Goal: Transaction & Acquisition: Purchase product/service

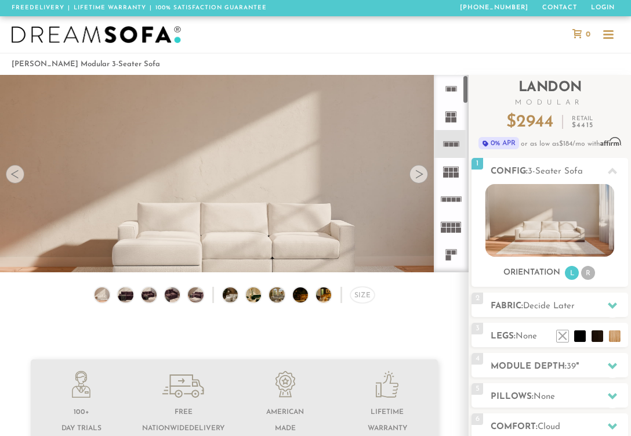
click at [420, 171] on div at bounding box center [419, 174] width 19 height 19
click at [150, 295] on img at bounding box center [149, 294] width 19 height 15
click at [363, 297] on div "Size" at bounding box center [363, 295] width 24 height 16
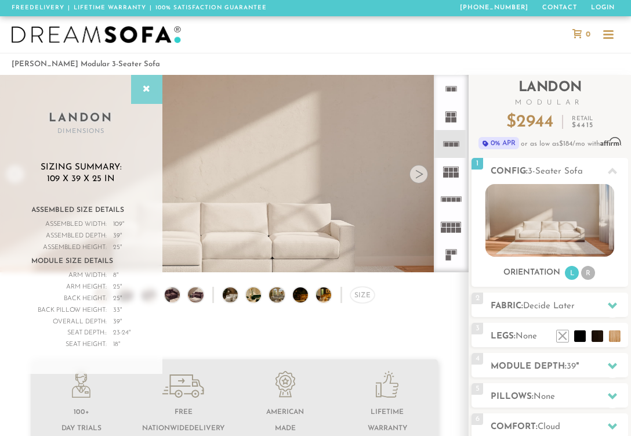
click at [142, 93] on icon at bounding box center [146, 89] width 13 height 9
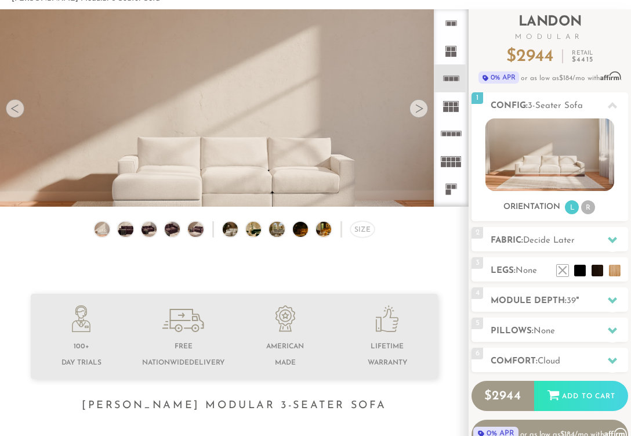
scroll to position [72, 0]
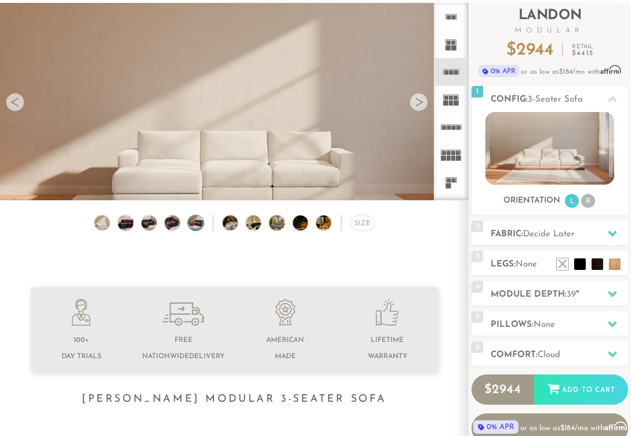
click at [192, 215] on img at bounding box center [196, 222] width 19 height 15
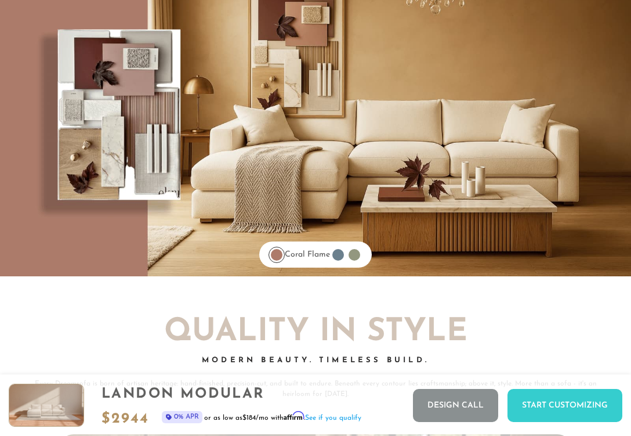
scroll to position [8259, 0]
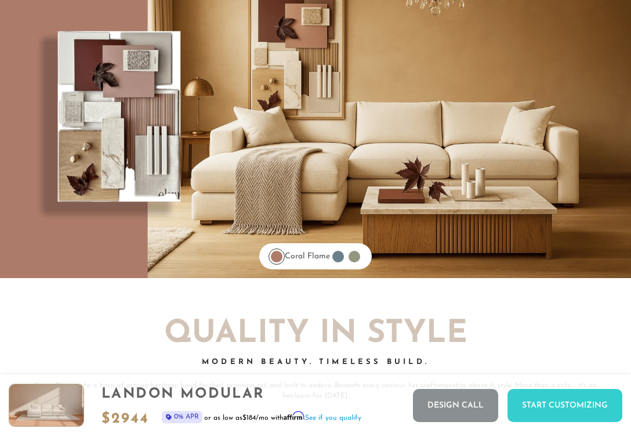
click at [273, 259] on div at bounding box center [277, 257] width 12 height 12
click at [344, 258] on div at bounding box center [339, 257] width 12 height 12
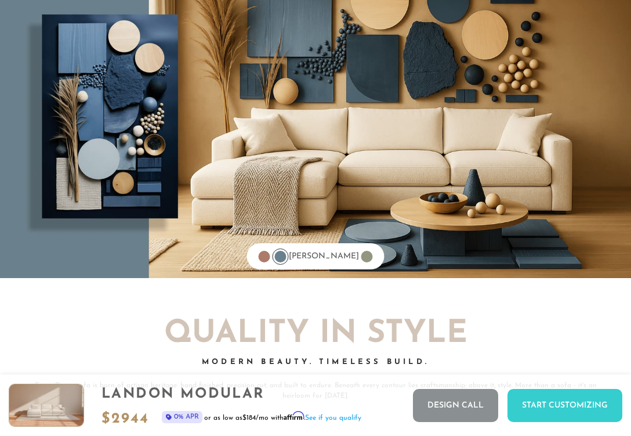
click at [362, 259] on div at bounding box center [368, 257] width 12 height 12
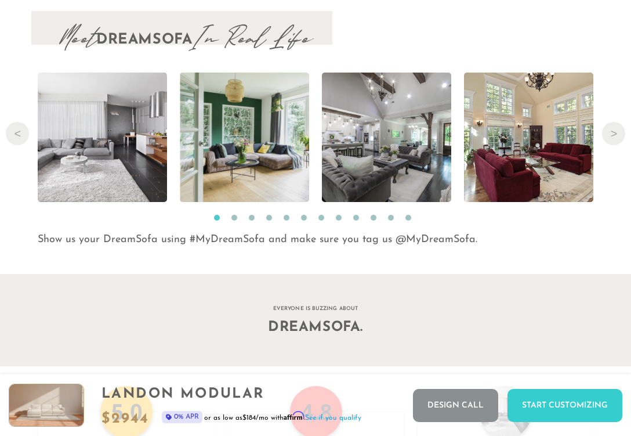
scroll to position [10576, 0]
click at [608, 135] on button "Next" at bounding box center [613, 133] width 23 height 23
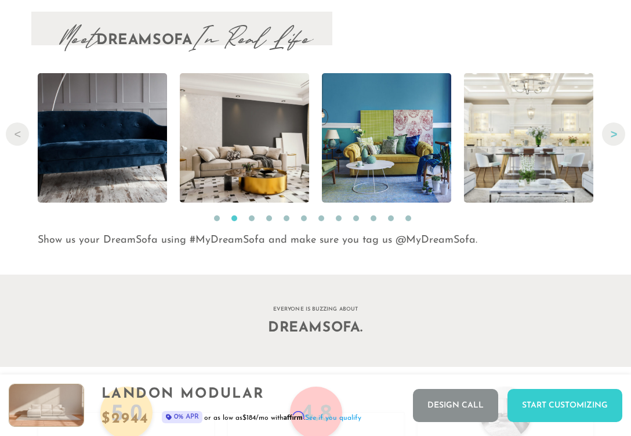
click at [609, 137] on button "Next" at bounding box center [613, 133] width 23 height 23
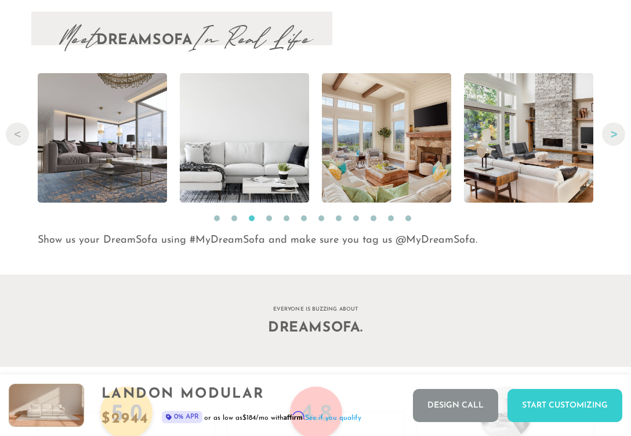
click at [610, 139] on button "Next" at bounding box center [613, 133] width 23 height 23
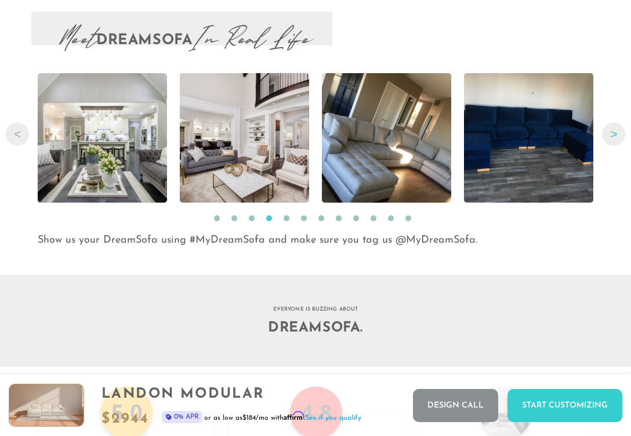
click at [611, 138] on button "Next" at bounding box center [613, 133] width 23 height 23
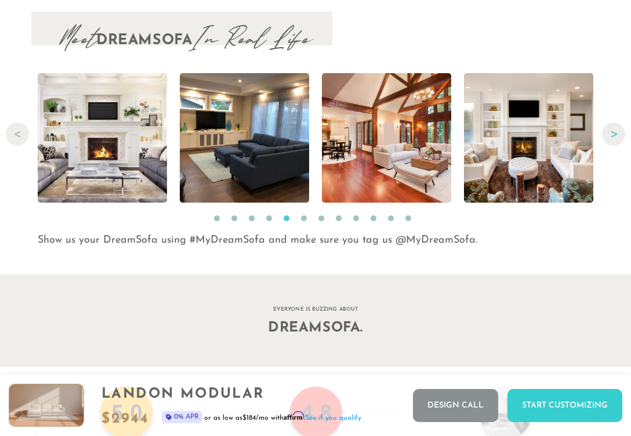
click at [611, 139] on button "Next" at bounding box center [613, 133] width 23 height 23
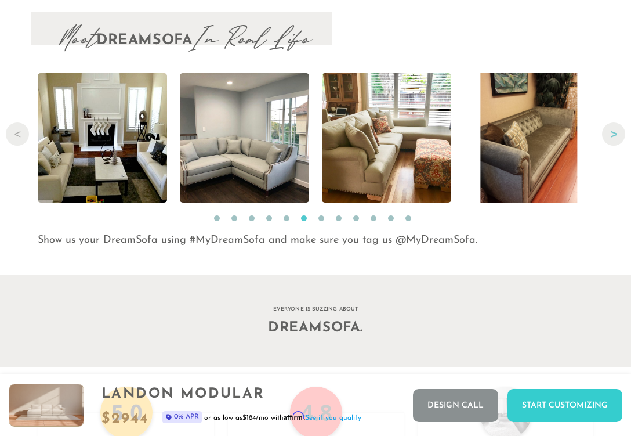
click at [614, 145] on button "Next" at bounding box center [613, 133] width 23 height 23
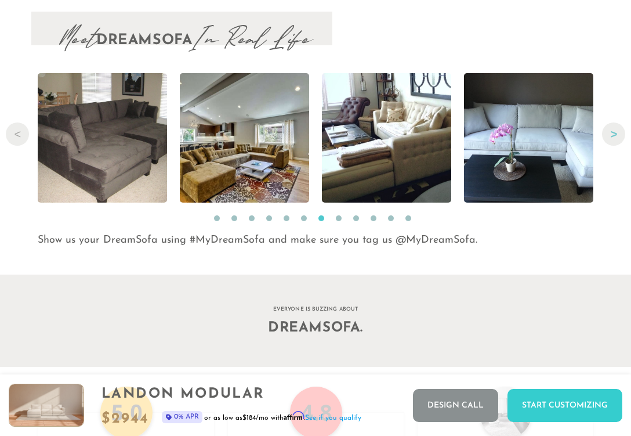
click at [614, 133] on button "Next" at bounding box center [613, 133] width 23 height 23
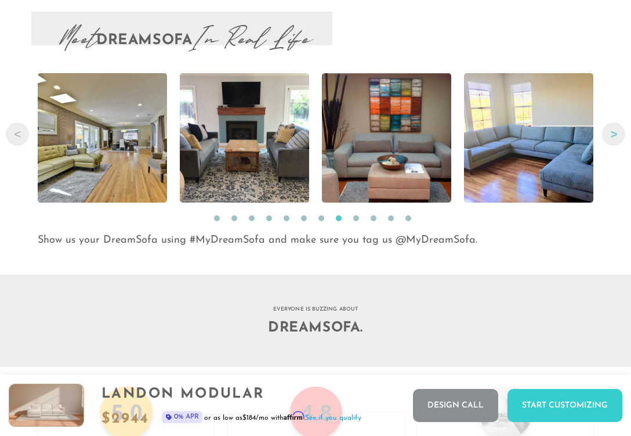
click at [615, 135] on button "Next" at bounding box center [613, 133] width 23 height 23
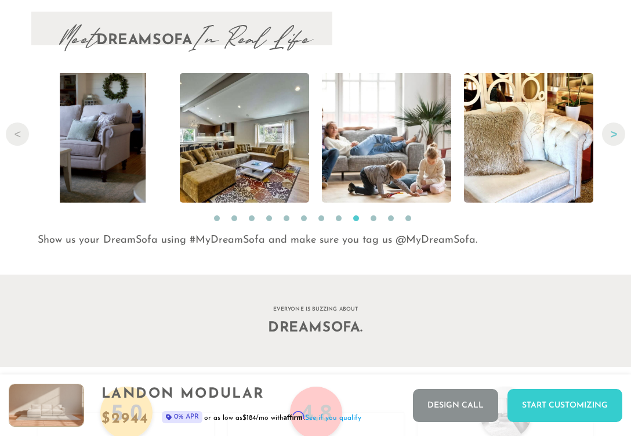
click at [616, 137] on button "Next" at bounding box center [613, 133] width 23 height 23
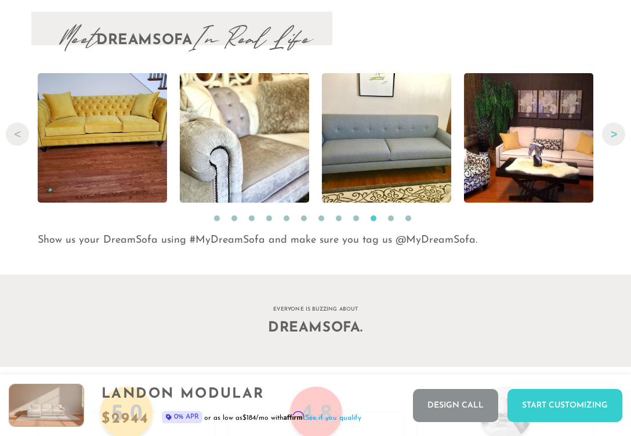
click at [617, 136] on button "Next" at bounding box center [613, 133] width 23 height 23
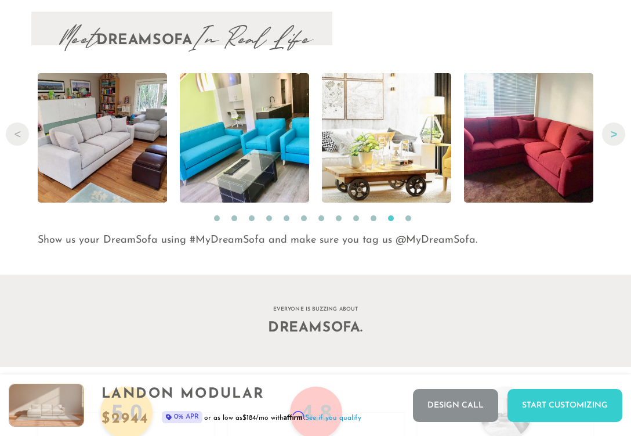
click at [618, 138] on button "Next" at bounding box center [613, 133] width 23 height 23
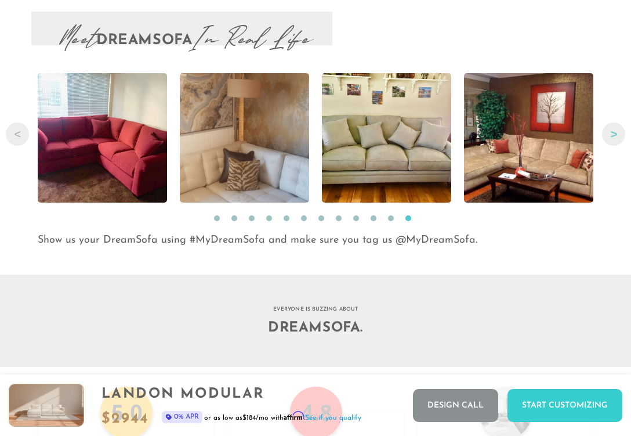
click at [619, 138] on button "Next" at bounding box center [613, 133] width 23 height 23
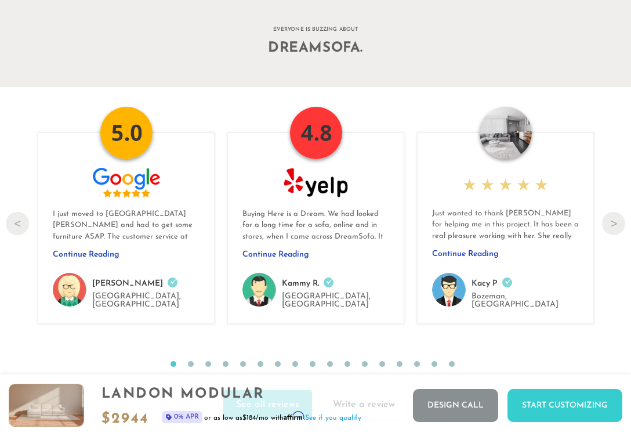
scroll to position [11132, 0]
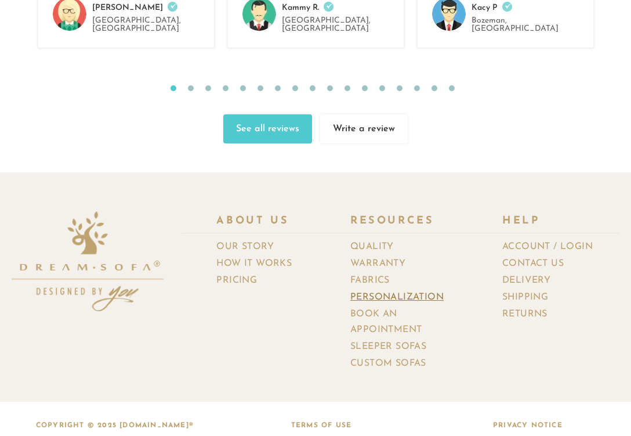
click at [376, 290] on link "Personalization" at bounding box center [402, 297] width 102 height 17
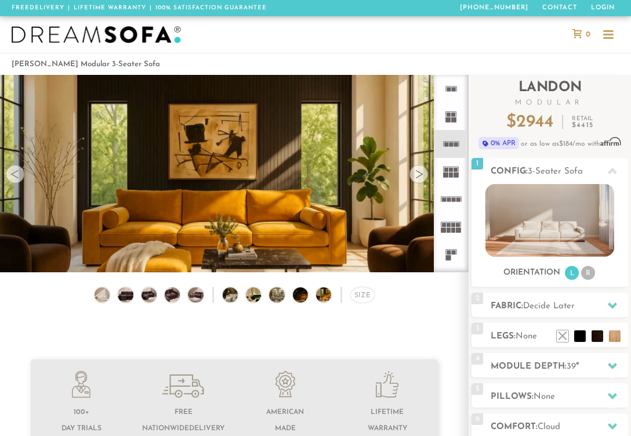
scroll to position [11568, 631]
click at [226, 297] on img at bounding box center [236, 294] width 27 height 15
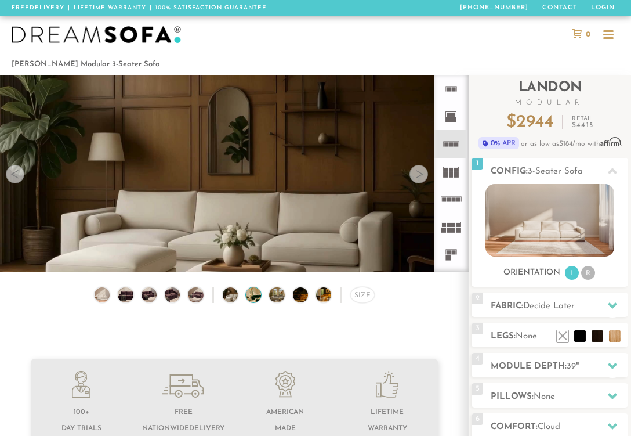
click at [250, 298] on img at bounding box center [259, 294] width 27 height 15
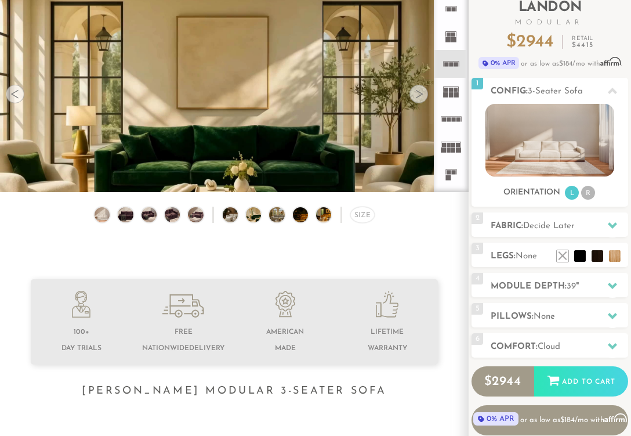
scroll to position [9, 0]
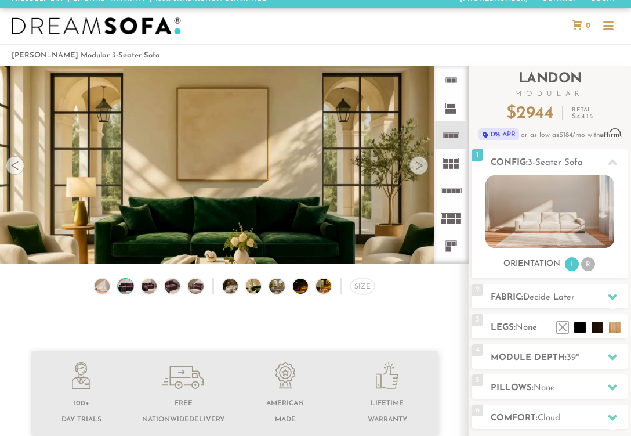
click at [120, 287] on img at bounding box center [126, 286] width 19 height 15
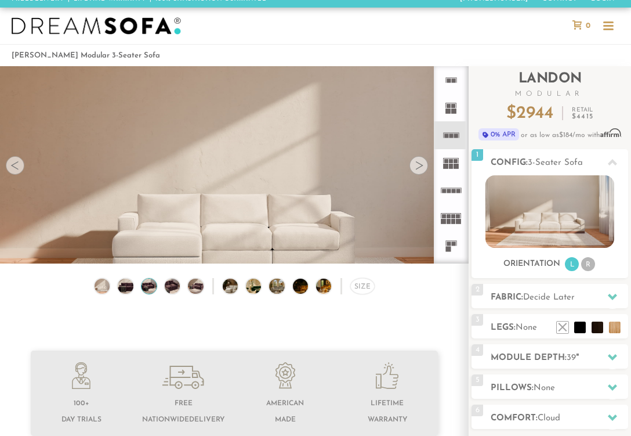
click at [156, 286] on img at bounding box center [149, 286] width 19 height 15
click at [145, 292] on img at bounding box center [149, 286] width 19 height 15
click at [234, 288] on img at bounding box center [236, 286] width 27 height 15
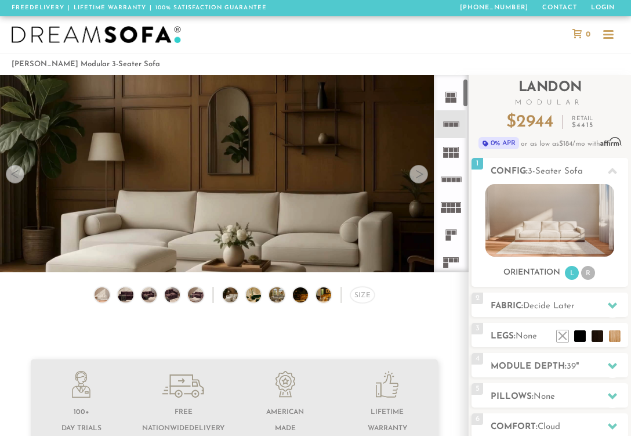
scroll to position [86, 0]
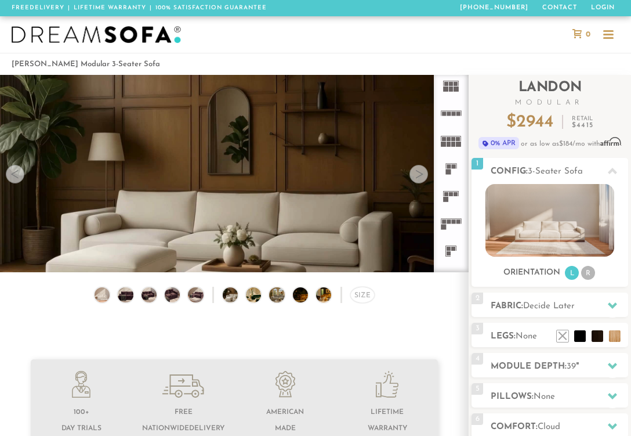
click at [453, 194] on icon at bounding box center [452, 196] width 28 height 28
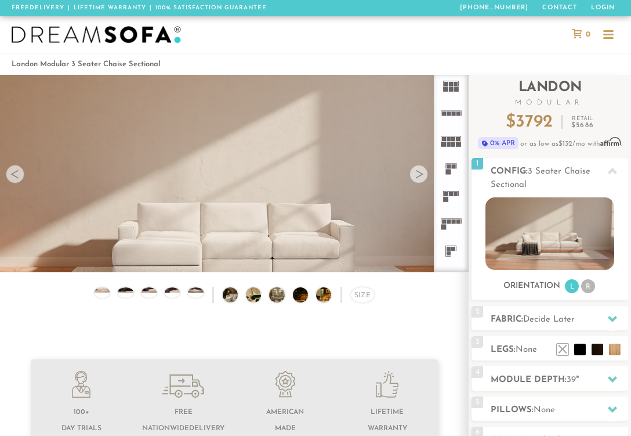
click at [230, 290] on img at bounding box center [236, 294] width 27 height 15
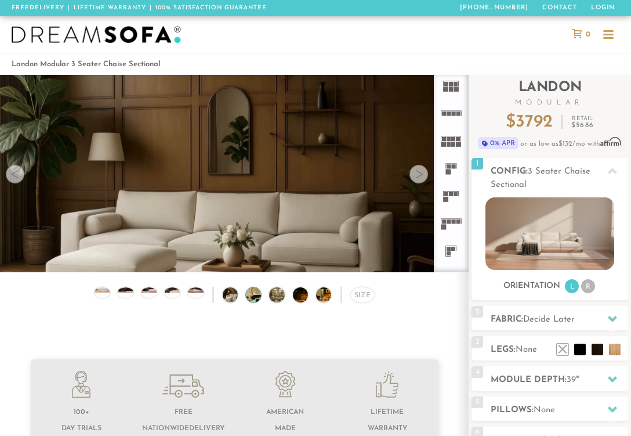
click at [257, 296] on img at bounding box center [259, 294] width 27 height 15
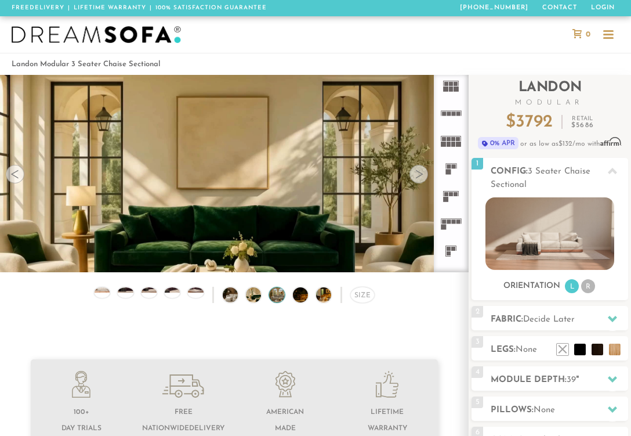
click at [282, 294] on img at bounding box center [282, 294] width 27 height 15
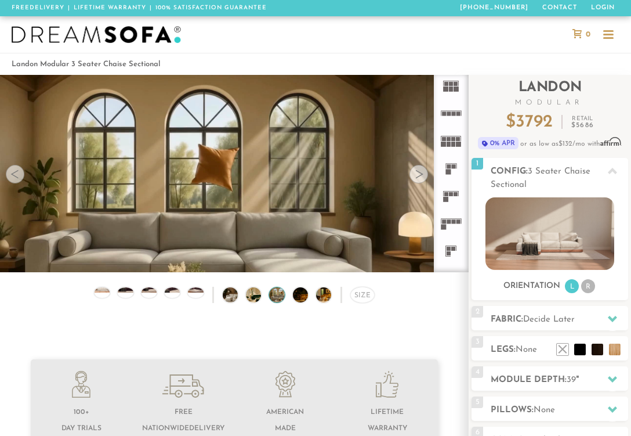
click at [276, 294] on img at bounding box center [282, 294] width 27 height 15
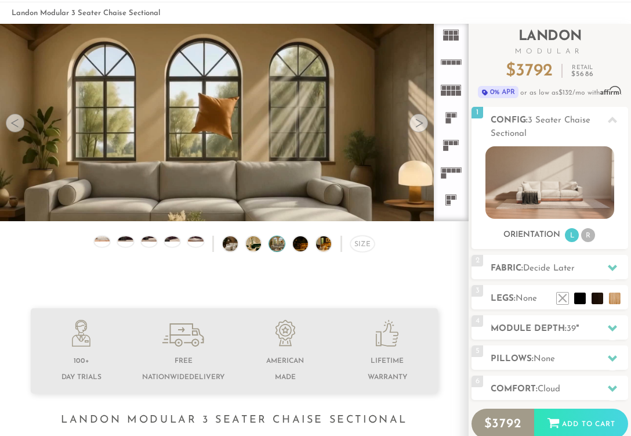
scroll to position [44, 0]
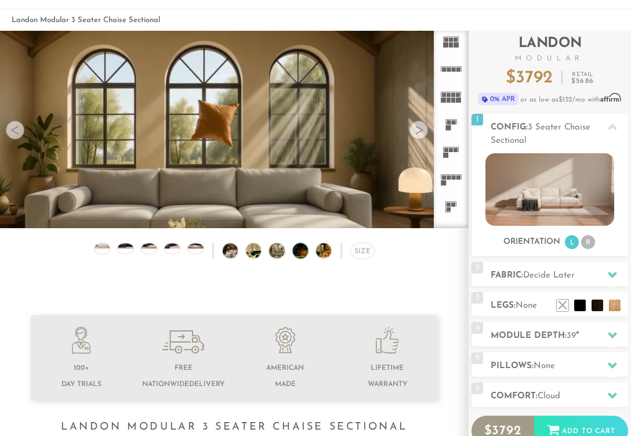
click at [300, 248] on img at bounding box center [306, 250] width 27 height 15
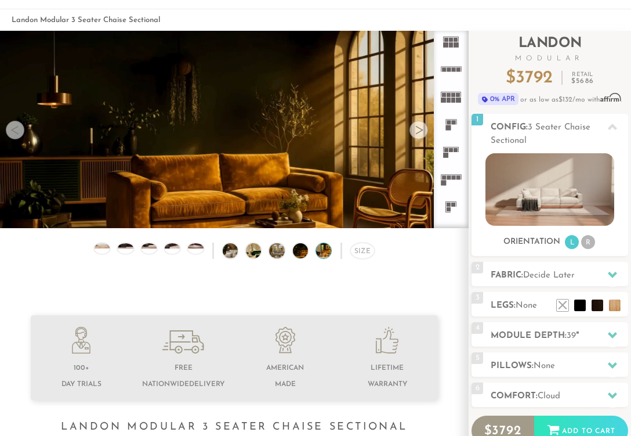
click at [323, 247] on img at bounding box center [329, 250] width 27 height 15
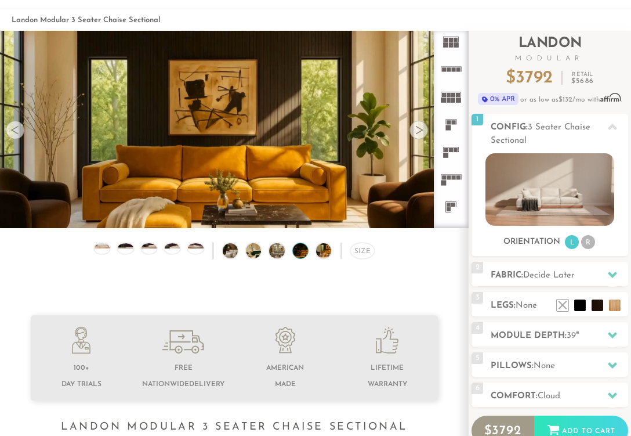
click at [297, 252] on img at bounding box center [306, 250] width 27 height 15
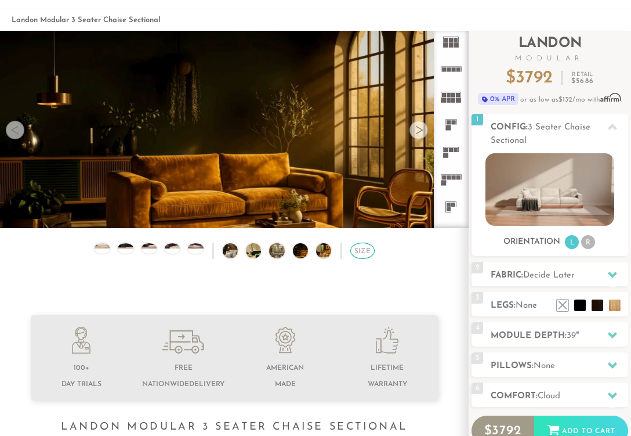
click at [364, 251] on div "Size" at bounding box center [363, 251] width 24 height 16
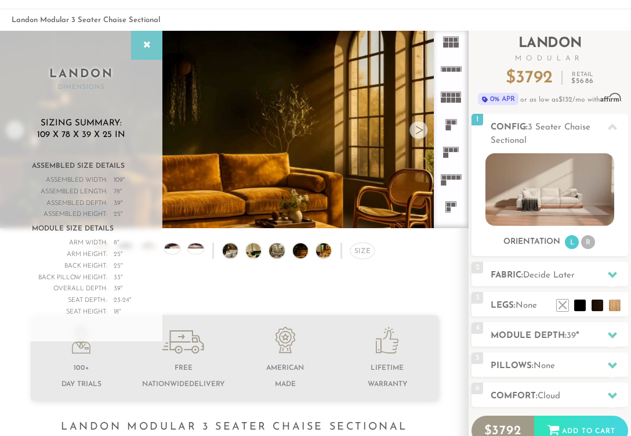
click at [153, 52] on div at bounding box center [146, 45] width 31 height 29
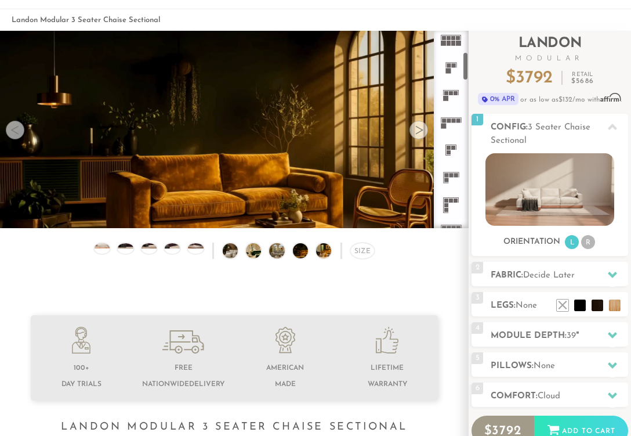
scroll to position [143, 0]
click at [456, 175] on rect at bounding box center [456, 174] width 4 height 4
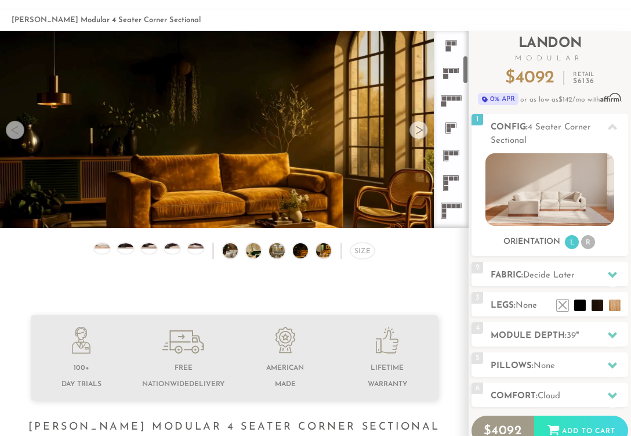
scroll to position [168, 0]
click at [450, 146] on icon at bounding box center [452, 152] width 28 height 28
click at [320, 248] on img at bounding box center [329, 250] width 27 height 15
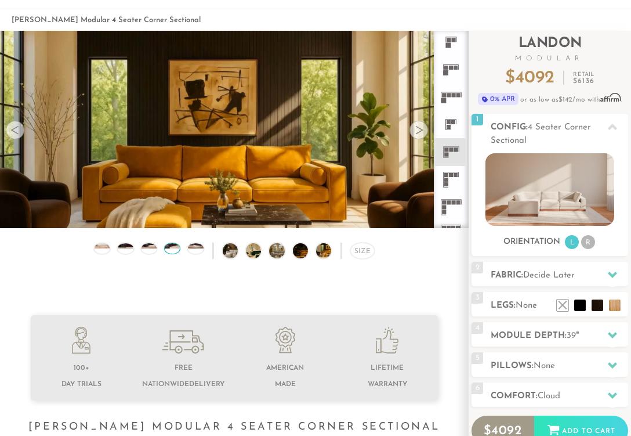
click at [164, 243] on img at bounding box center [172, 243] width 19 height 10
click at [172, 248] on img at bounding box center [172, 243] width 19 height 10
click at [104, 247] on img at bounding box center [102, 243] width 19 height 10
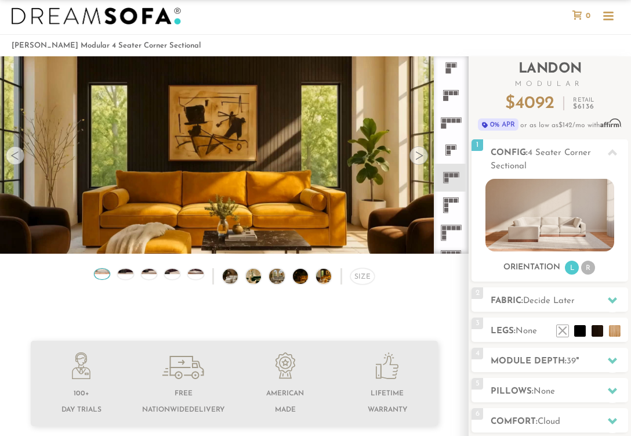
scroll to position [19, 0]
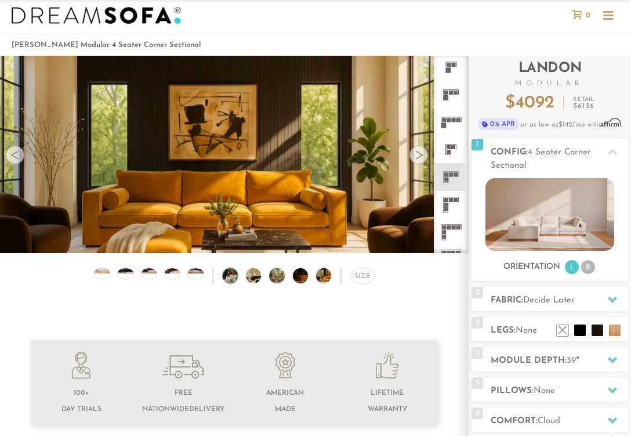
click at [226, 277] on img at bounding box center [236, 275] width 27 height 15
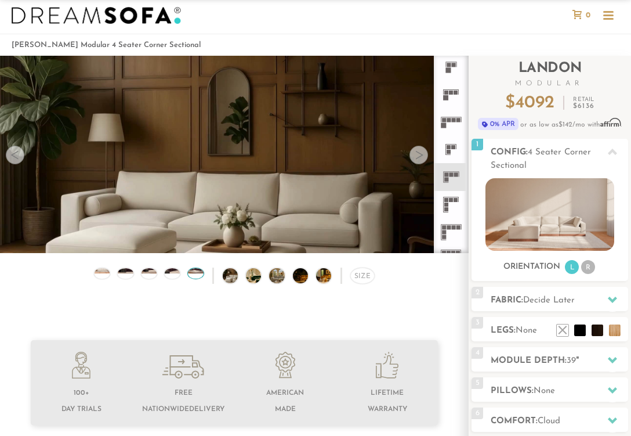
click at [194, 272] on img at bounding box center [196, 268] width 19 height 10
click at [171, 270] on img at bounding box center [172, 268] width 19 height 10
click at [360, 273] on div "Size" at bounding box center [363, 276] width 24 height 16
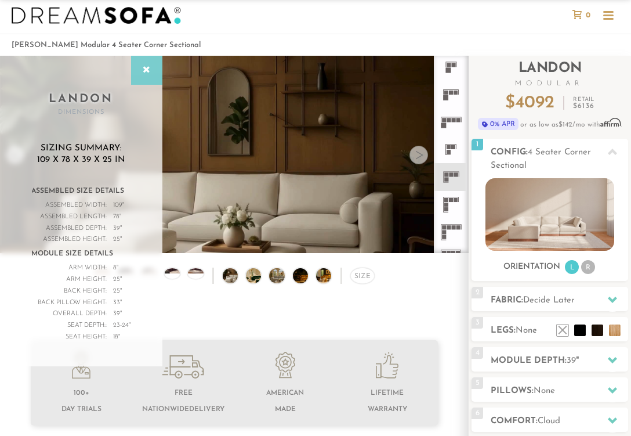
click at [150, 71] on icon at bounding box center [146, 70] width 13 height 9
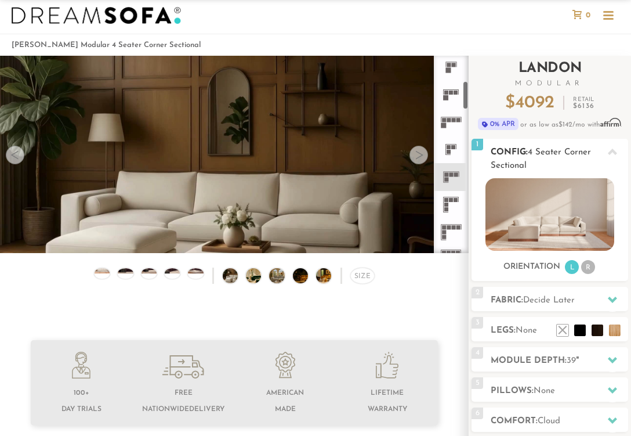
click at [584, 269] on li "R" at bounding box center [589, 267] width 14 height 14
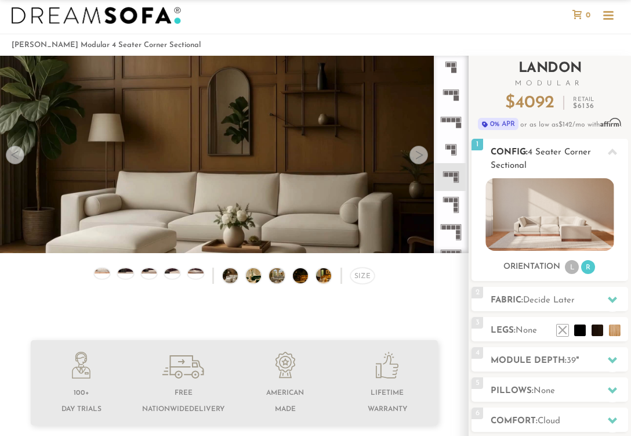
click at [570, 268] on li "L" at bounding box center [572, 267] width 14 height 14
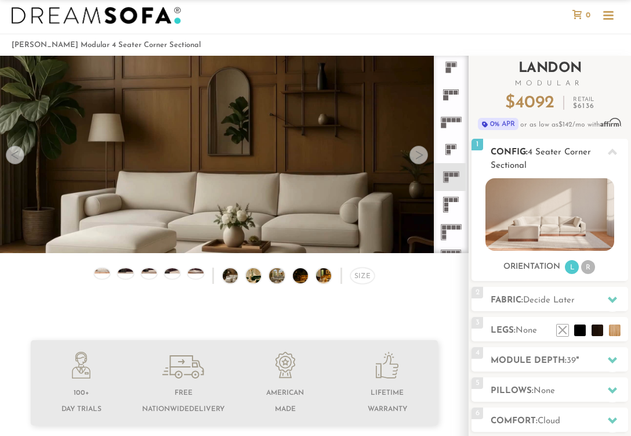
click at [590, 265] on li "R" at bounding box center [589, 267] width 14 height 14
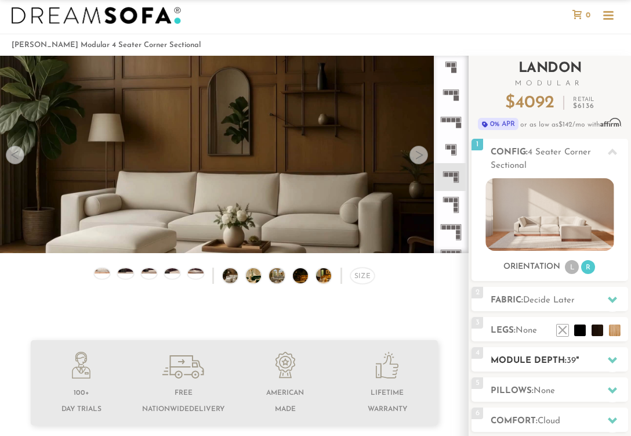
click at [564, 366] on h2 "Module Depth: 39 "" at bounding box center [560, 360] width 138 height 13
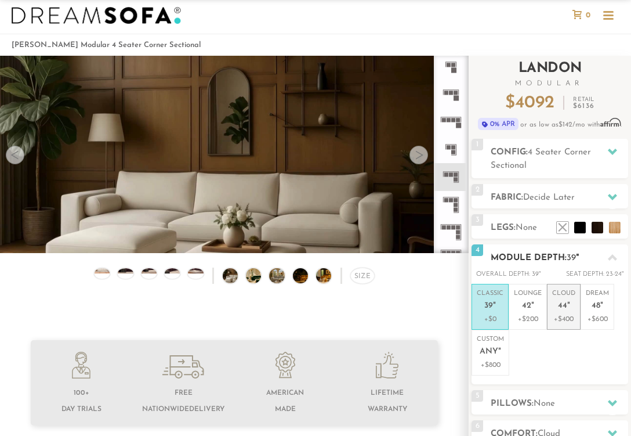
click at [548, 314] on li "Cloud 44 " +$400" at bounding box center [564, 307] width 34 height 46
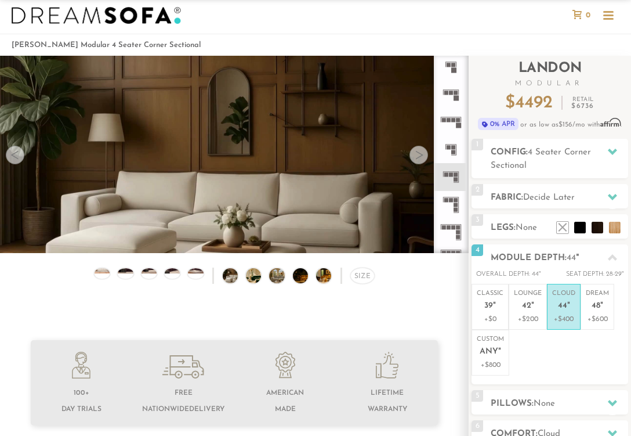
click at [276, 284] on div "Size" at bounding box center [234, 279] width 469 height 22
click at [276, 276] on img at bounding box center [282, 275] width 27 height 15
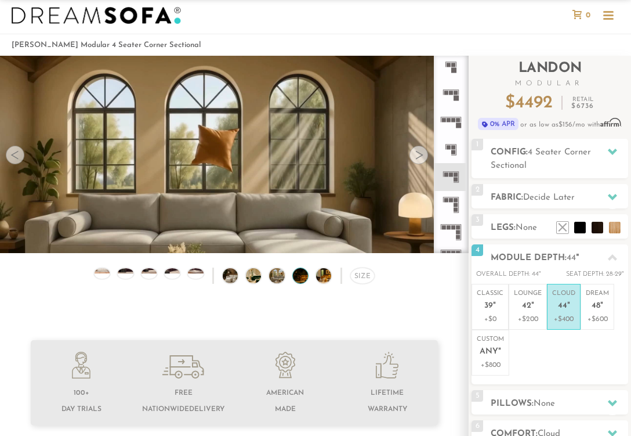
click at [299, 277] on img at bounding box center [306, 275] width 27 height 15
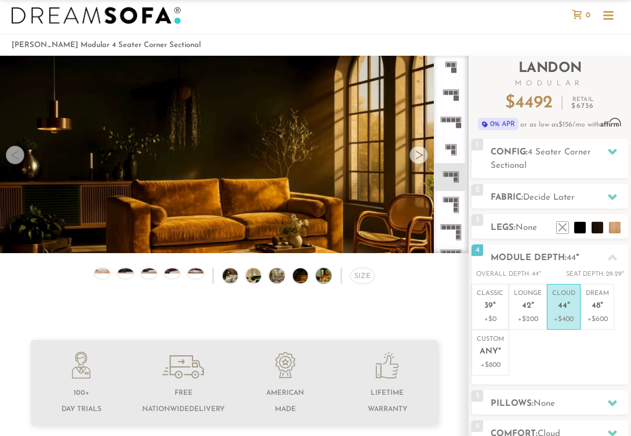
click at [317, 278] on img at bounding box center [329, 275] width 27 height 15
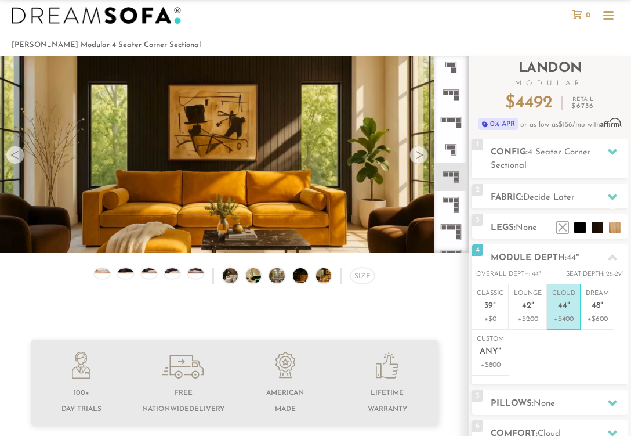
click at [290, 270] on div "Size" at bounding box center [234, 279] width 469 height 22
click at [242, 270] on div "Size" at bounding box center [234, 279] width 469 height 22
click at [234, 272] on img at bounding box center [236, 275] width 27 height 15
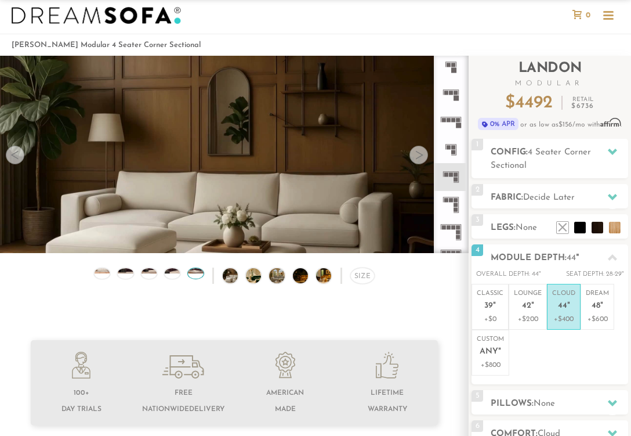
click at [193, 267] on img at bounding box center [196, 268] width 19 height 10
click at [163, 274] on div "Size" at bounding box center [234, 279] width 469 height 22
click at [172, 270] on img at bounding box center [172, 268] width 19 height 10
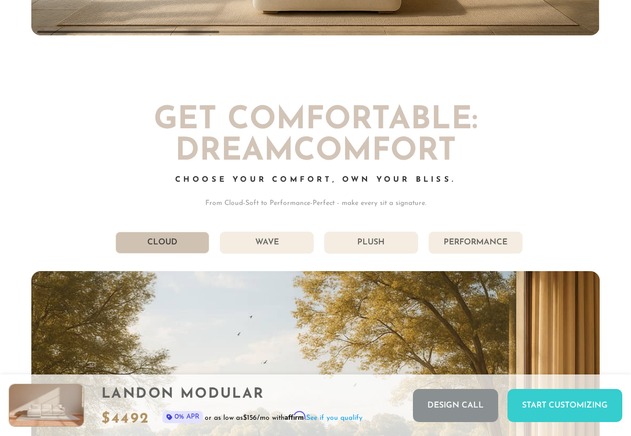
scroll to position [5287, 0]
